Goal: Task Accomplishment & Management: Manage account settings

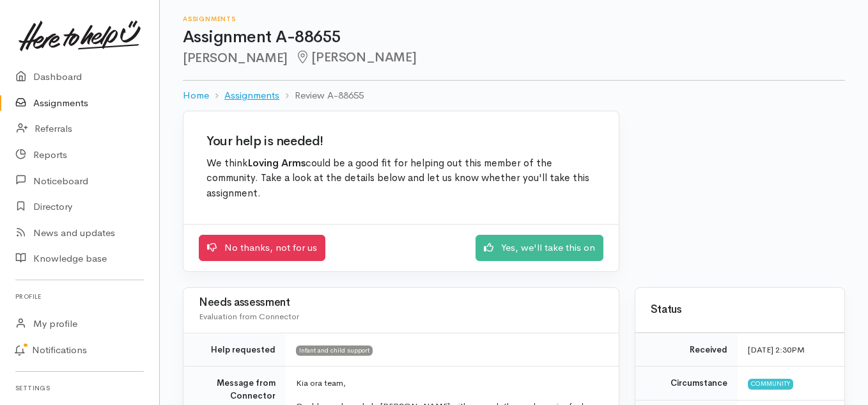
click at [247, 91] on link "Assignments" at bounding box center [251, 95] width 55 height 15
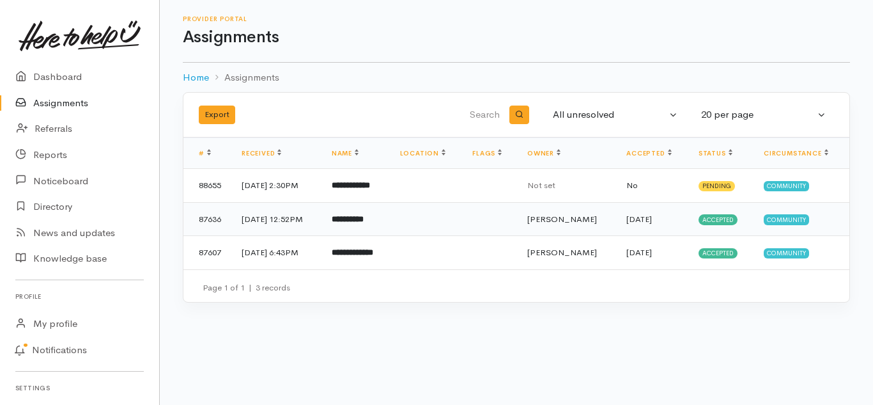
click at [364, 217] on b "**********" at bounding box center [348, 219] width 32 height 8
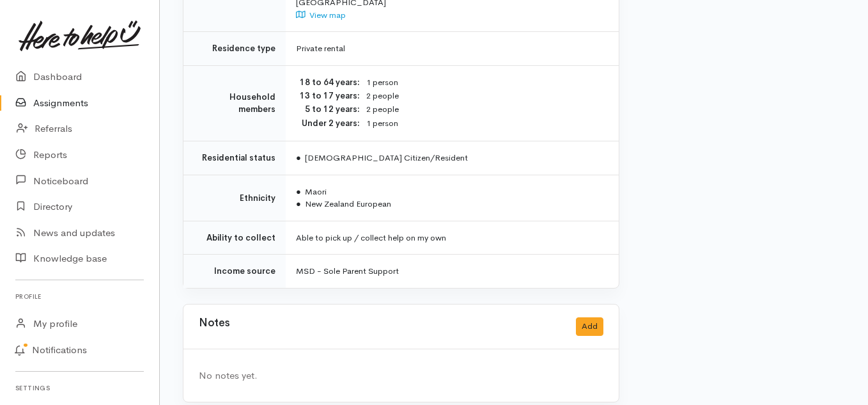
scroll to position [925, 0]
click at [467, 224] on td "Able to pick up / collect help on my own" at bounding box center [452, 237] width 333 height 34
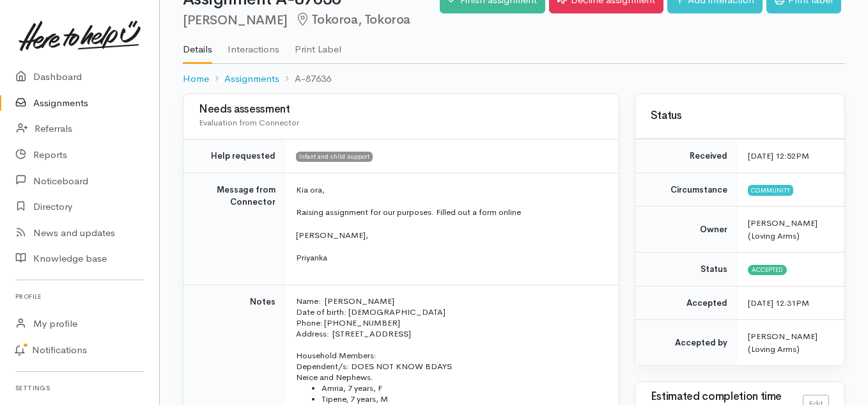
scroll to position [0, 0]
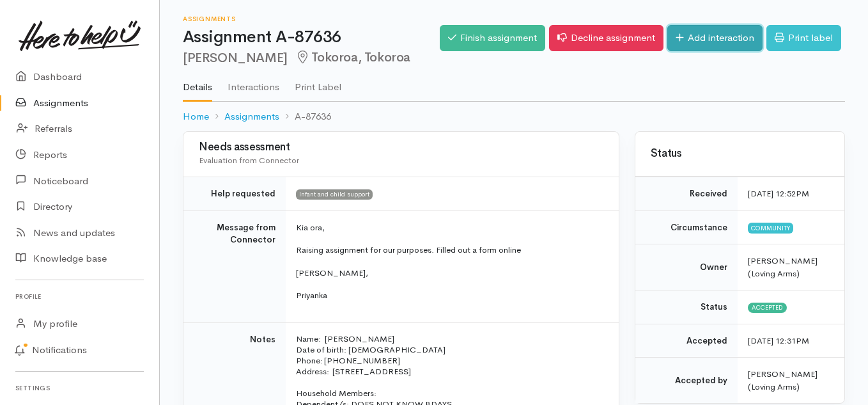
click at [708, 34] on link "Add interaction" at bounding box center [714, 38] width 95 height 26
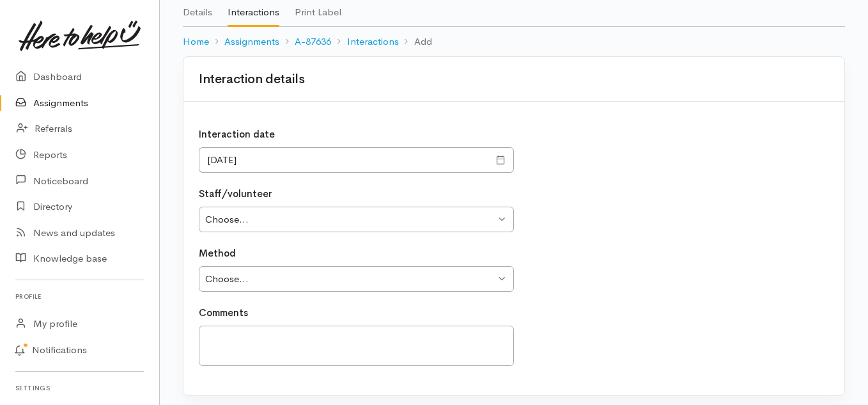
scroll to position [68, 0]
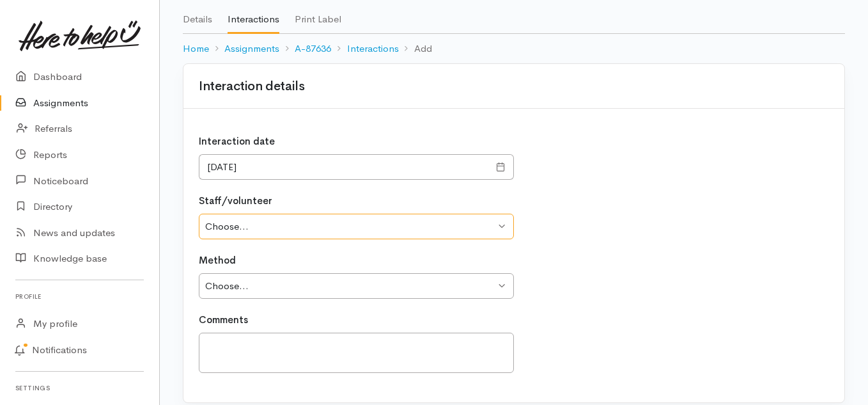
click at [509, 224] on select "Choose... Zelda Nortje Katarina Daly Helena Kaufononga" at bounding box center [356, 226] width 315 height 26
select select "23"
click at [199, 213] on select "Choose... Zelda Nortje Katarina Daly Helena Kaufononga" at bounding box center [356, 226] width 315 height 26
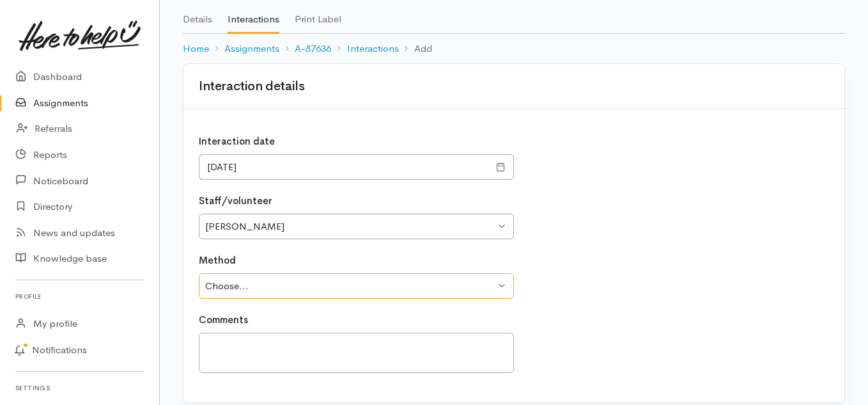
click at [500, 287] on select "Choose... Phone Visit Other" at bounding box center [356, 286] width 315 height 26
select select "1"
click at [199, 273] on select "Choose... Phone Visit Other" at bounding box center [356, 286] width 315 height 26
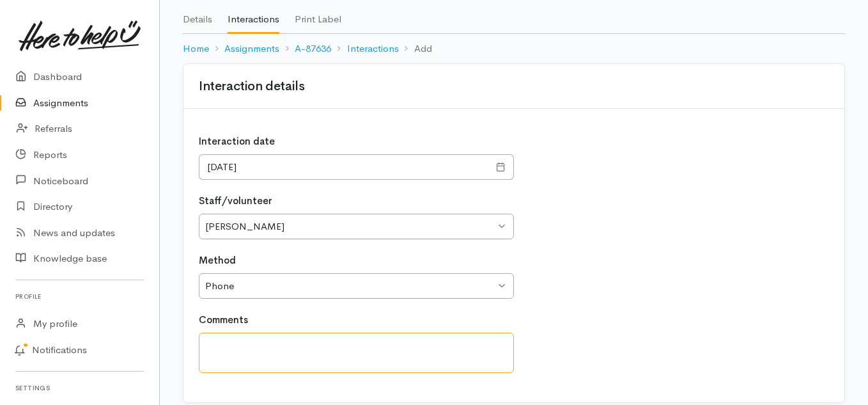
click at [461, 346] on textarea at bounding box center [356, 352] width 315 height 40
type textarea "We have packed items for this family and are waiting on them to collect it."
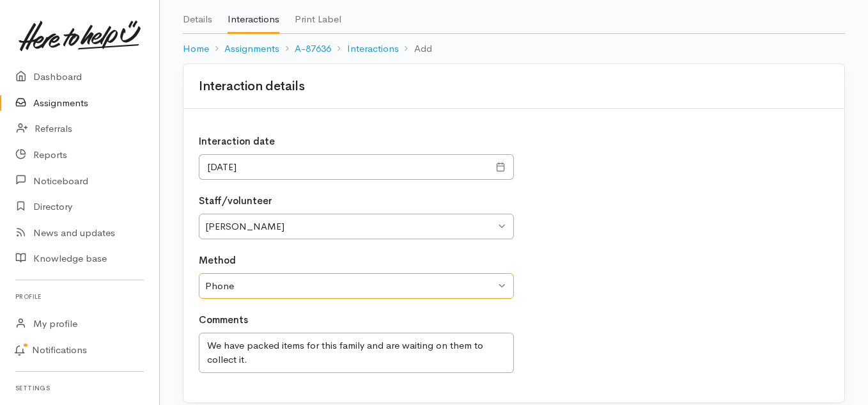
click at [501, 284] on select "Choose... Phone Visit Other" at bounding box center [356, 286] width 315 height 26
select select "3"
click at [199, 273] on select "Choose... Phone Visit Other" at bounding box center [356, 286] width 315 height 26
click at [365, 286] on select "Choose... Phone Visit Other" at bounding box center [356, 286] width 315 height 26
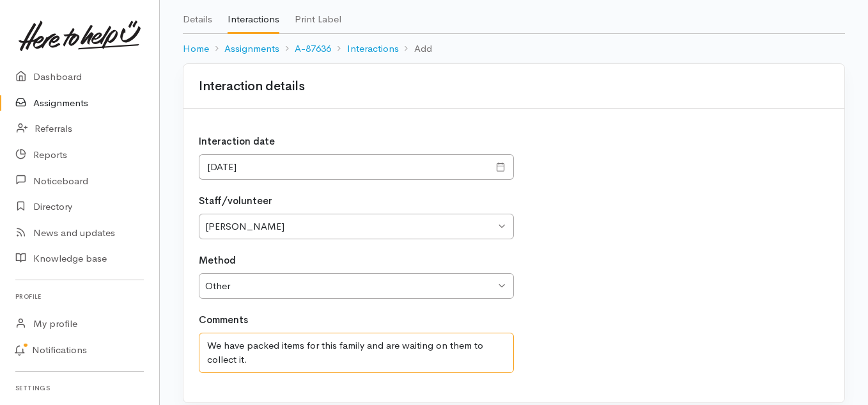
click at [346, 364] on textarea "We have packed items for this family and are waiting on them to collect it." at bounding box center [356, 352] width 315 height 40
click at [438, 348] on textarea "We have packed items for this family and are waiting on them to collect it. I h…" at bounding box center [356, 352] width 315 height 40
click at [448, 340] on textarea "We have packed items for this family and are waiting on them to collect it. I h…" at bounding box center [356, 352] width 315 height 40
drag, startPoint x: 469, startPoint y: 344, endPoint x: 244, endPoint y: 368, distance: 226.3
click at [244, 368] on textarea "We have packed items for this family and are waiting on them to collect it. I h…" at bounding box center [356, 352] width 315 height 40
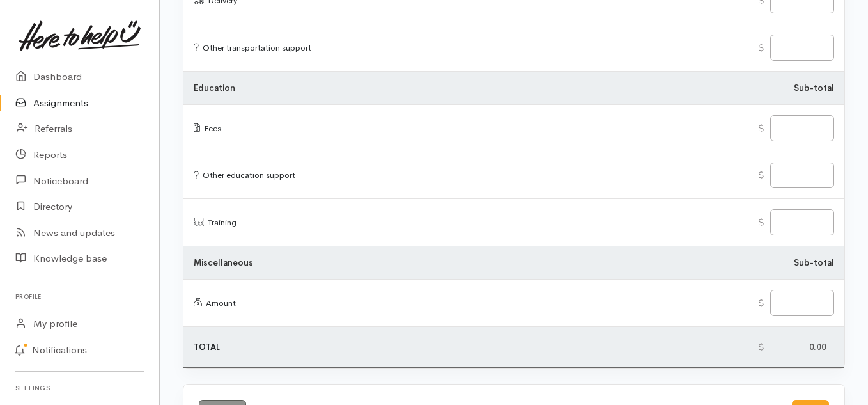
scroll to position [1668, 0]
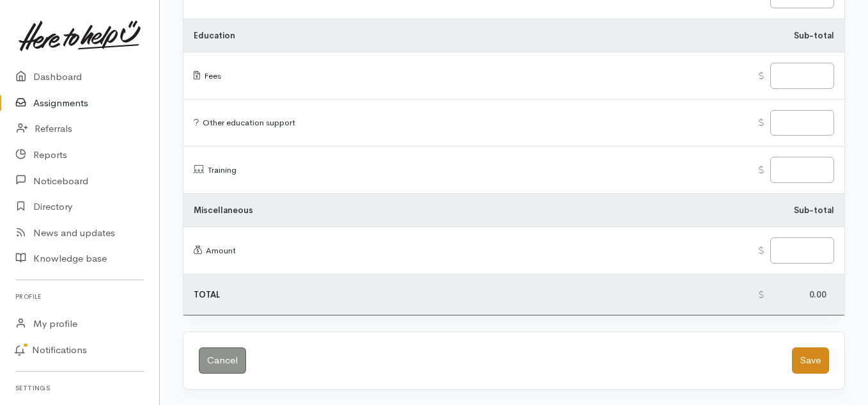
type textarea "We have packed items for this family and are waiting on them to arrange collect…"
click at [811, 360] on button "Save" at bounding box center [810, 360] width 37 height 26
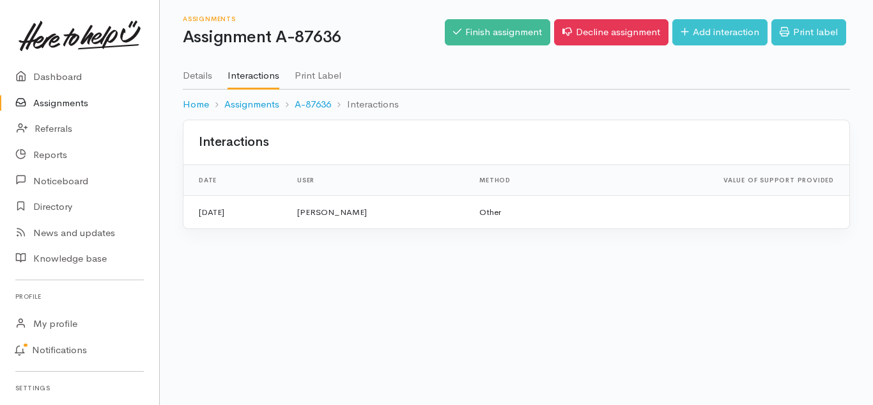
click at [245, 79] on link "Interactions" at bounding box center [254, 71] width 52 height 37
click at [199, 79] on link "Details" at bounding box center [197, 71] width 29 height 36
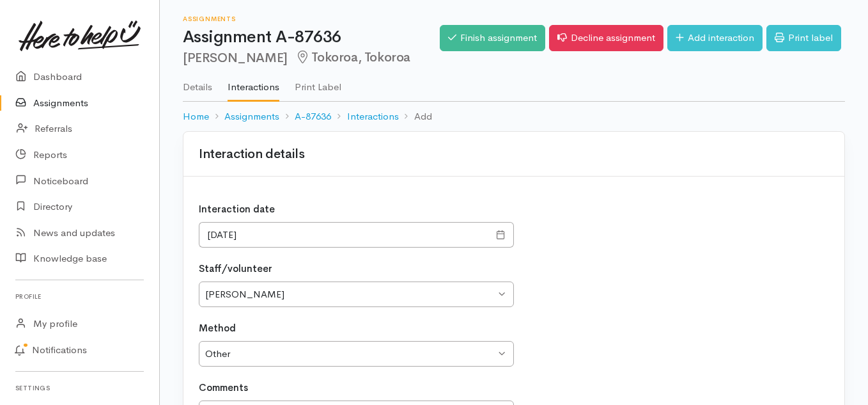
select select "23"
select select "3"
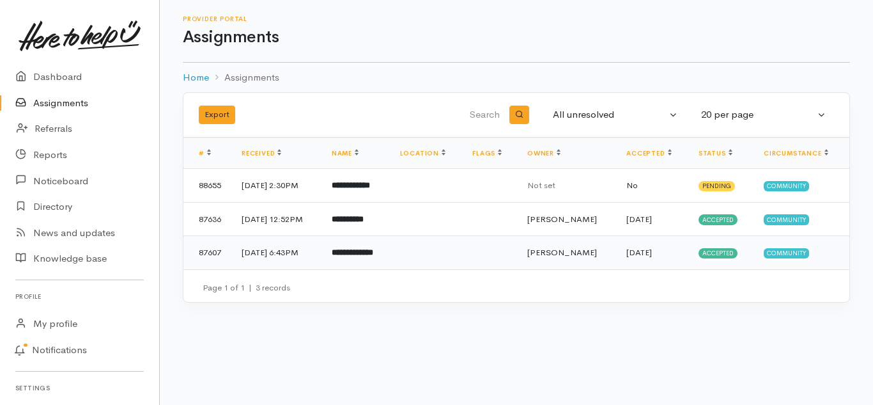
click at [369, 251] on b "**********" at bounding box center [353, 252] width 42 height 8
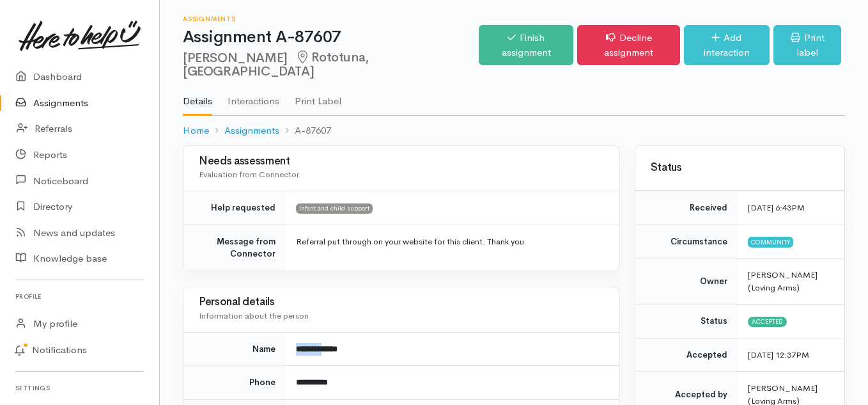
drag, startPoint x: 330, startPoint y: 334, endPoint x: 281, endPoint y: 338, distance: 49.3
click at [281, 338] on tr "**********" at bounding box center [400, 349] width 435 height 34
copy tr "********"
click at [311, 239] on td "Referral put through on your website for this client. Thank you" at bounding box center [452, 247] width 333 height 46
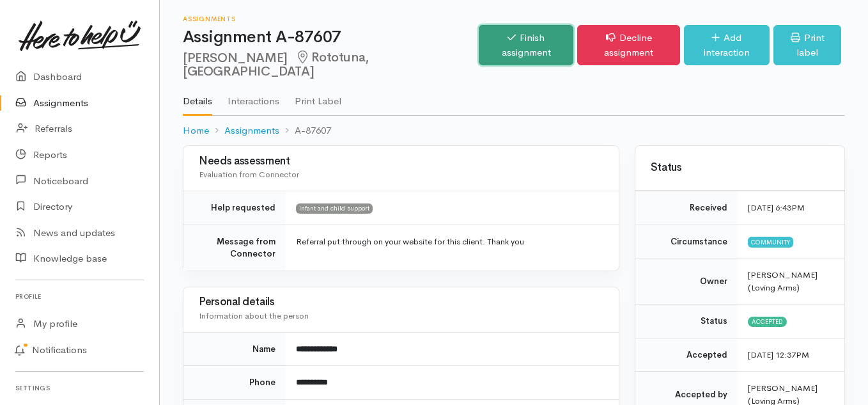
click at [479, 33] on link "Finish assignment" at bounding box center [526, 45] width 95 height 40
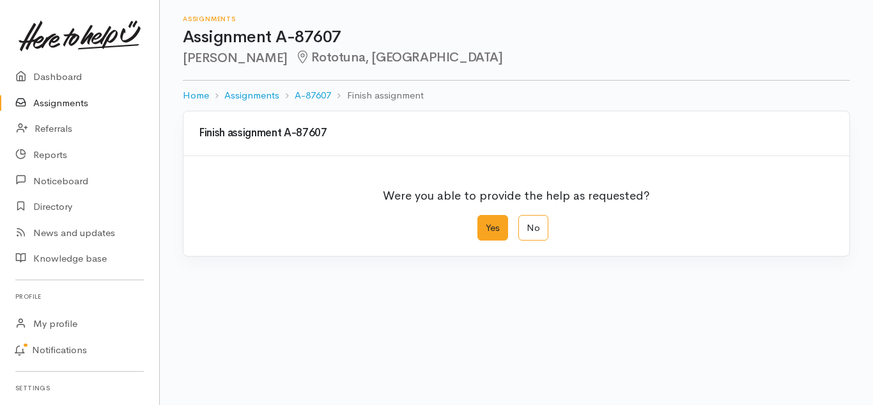
click at [487, 233] on label "Yes" at bounding box center [492, 228] width 31 height 26
click at [486, 223] on input "Yes" at bounding box center [481, 219] width 8 height 8
radio input "true"
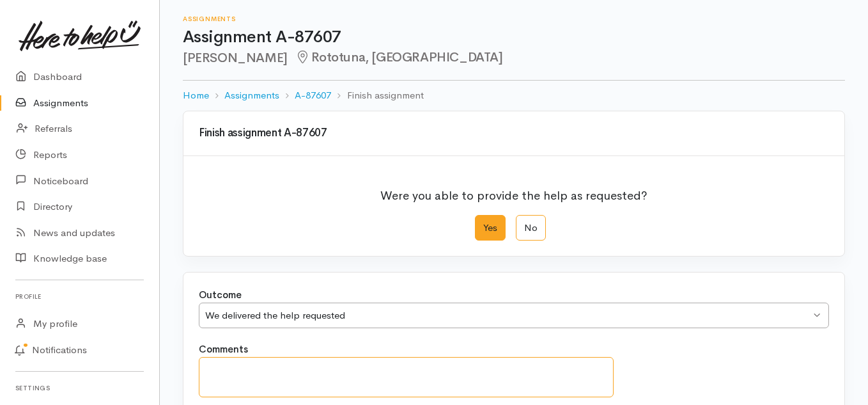
click at [415, 366] on textarea "Comments" at bounding box center [406, 377] width 415 height 40
click at [862, 164] on div "Finish assignment A-87607 Were you able to provide the help as requested? Yes N…" at bounding box center [514, 326] width 708 height 431
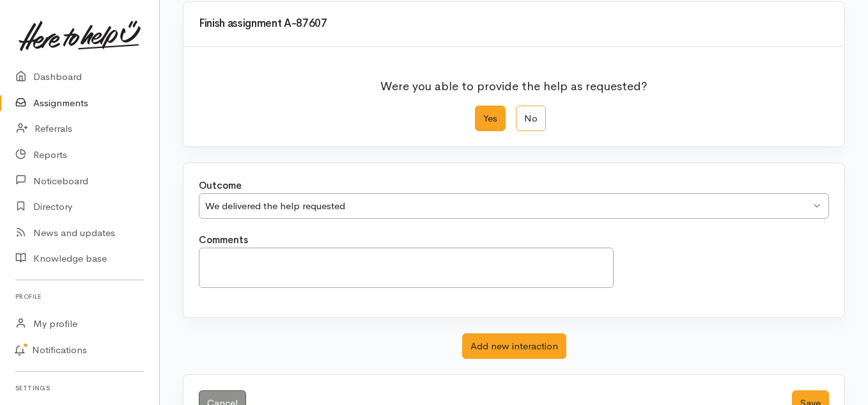
scroll to position [152, 0]
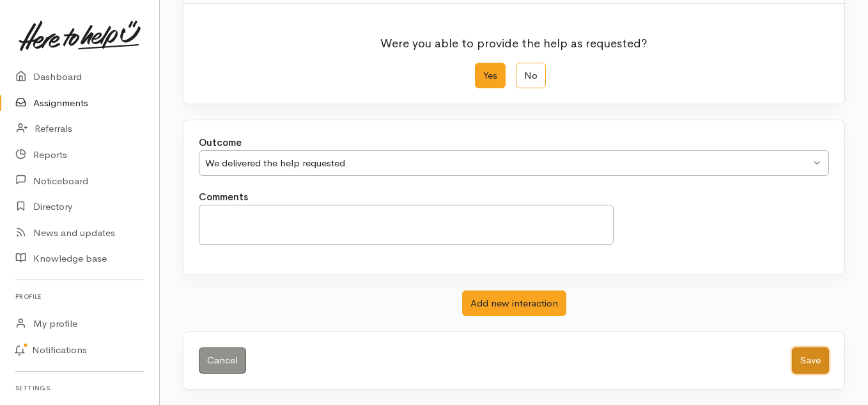
click at [814, 361] on button "Save" at bounding box center [810, 360] width 37 height 26
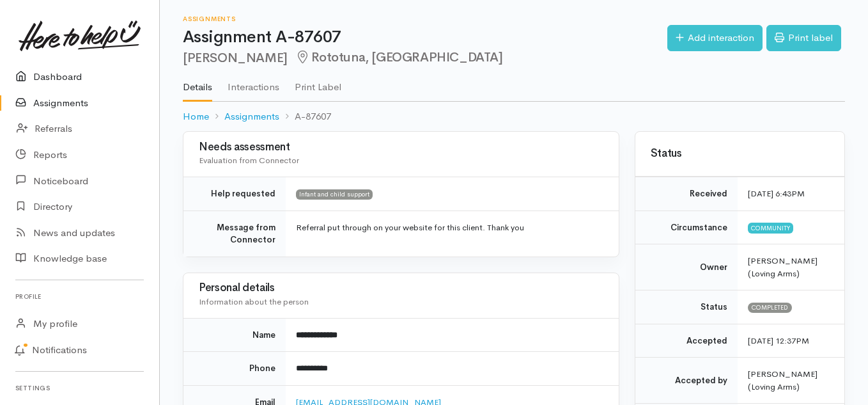
click at [45, 81] on link "Dashboard" at bounding box center [79, 77] width 159 height 26
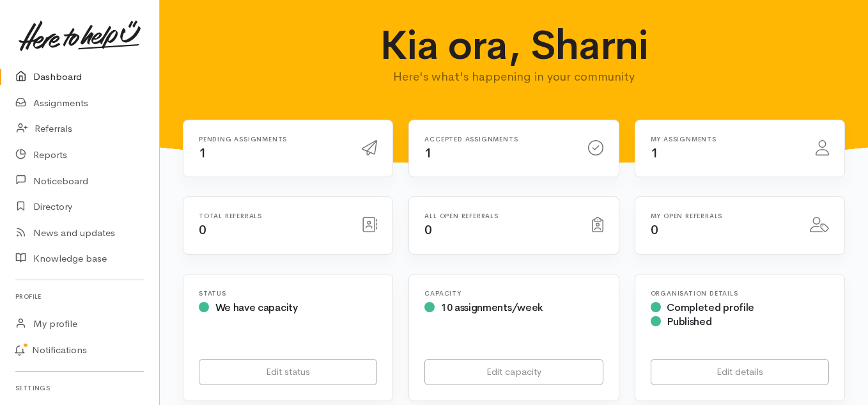
click at [522, 169] on div "Accepted assignments 1" at bounding box center [513, 148] width 209 height 57
click at [428, 147] on span "1" at bounding box center [428, 153] width 8 height 16
click at [453, 128] on div "Accepted assignments 1" at bounding box center [513, 148] width 209 height 57
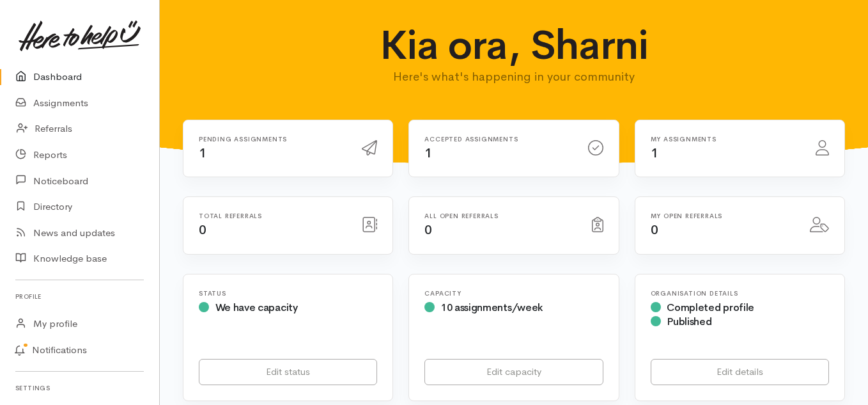
click at [592, 155] on div at bounding box center [595, 148] width 15 height 23
drag, startPoint x: 867, startPoint y: 77, endPoint x: 804, endPoint y: 123, distance: 78.2
click at [60, 107] on link "Assignments" at bounding box center [79, 103] width 159 height 26
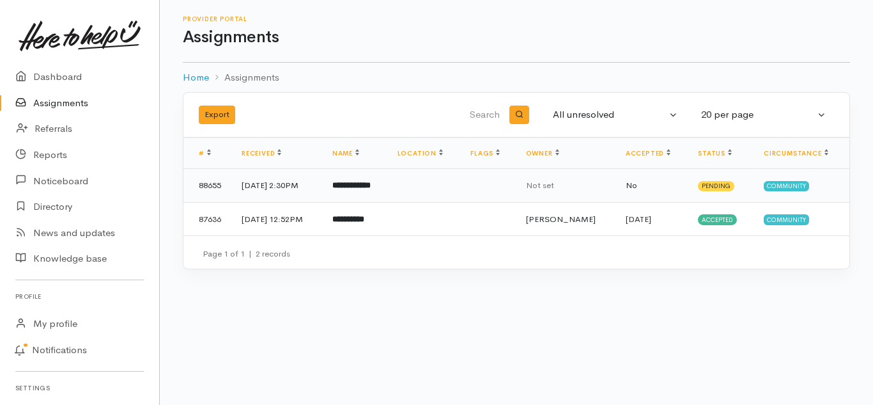
click at [371, 187] on b "**********" at bounding box center [351, 185] width 38 height 8
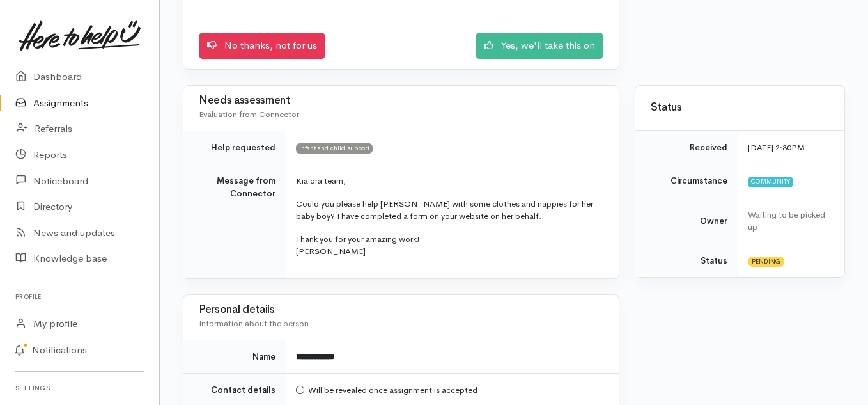
scroll to position [220, 0]
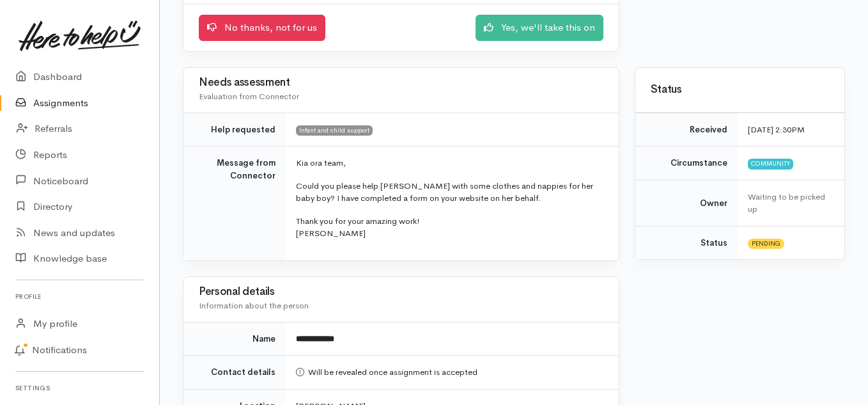
click at [307, 212] on td "Kia ora team, Could you please help Jazmine with some clothes and nappies for h…" at bounding box center [452, 203] width 333 height 114
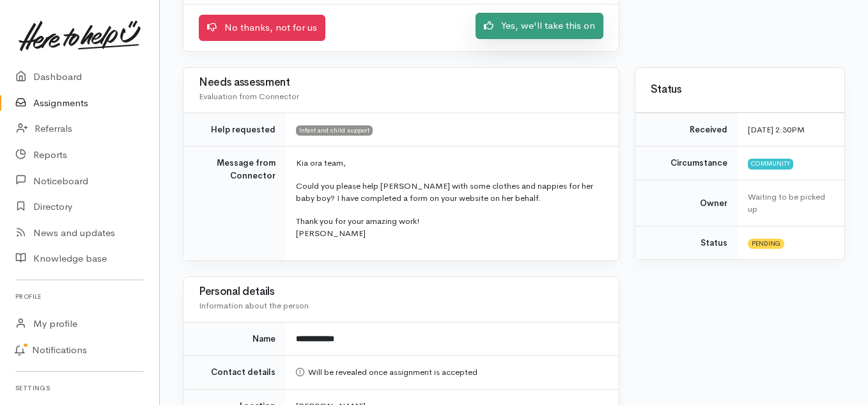
click at [532, 27] on link "Yes, we'll take this on" at bounding box center [540, 26] width 128 height 26
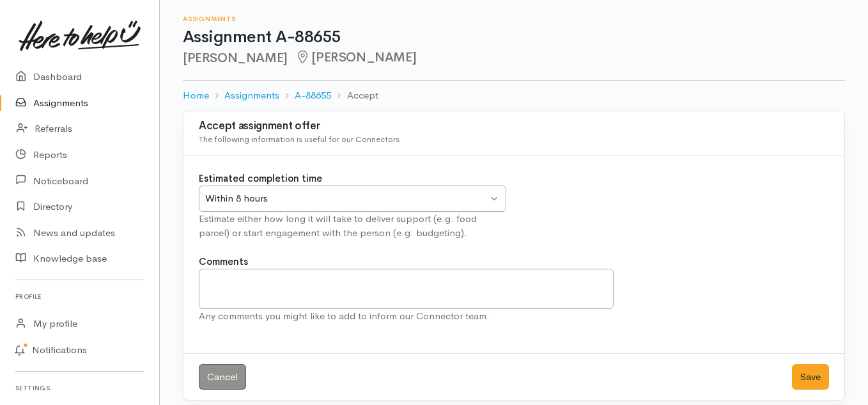
click at [346, 192] on div "Within 8 hours" at bounding box center [346, 198] width 283 height 15
click at [818, 374] on button "Save" at bounding box center [810, 377] width 37 height 26
